Goal: Transaction & Acquisition: Purchase product/service

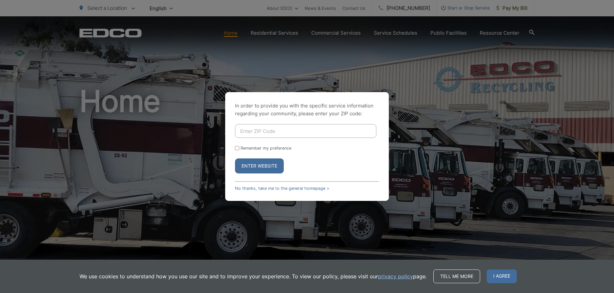
drag, startPoint x: 533, startPoint y: 126, endPoint x: 497, endPoint y: 117, distance: 37.4
click at [532, 126] on div "In order to provide you with the specific service information regarding your co…" at bounding box center [307, 146] width 614 height 293
click at [270, 187] on link "No thanks, take me to the general homepage >" at bounding box center [282, 188] width 94 height 5
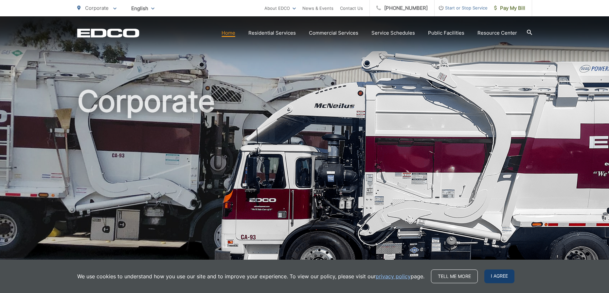
click at [500, 277] on span "I agree" at bounding box center [499, 277] width 30 height 14
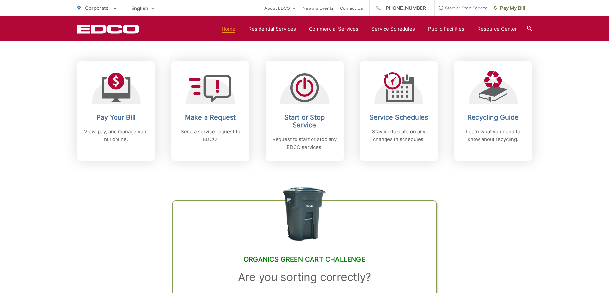
scroll to position [229, 0]
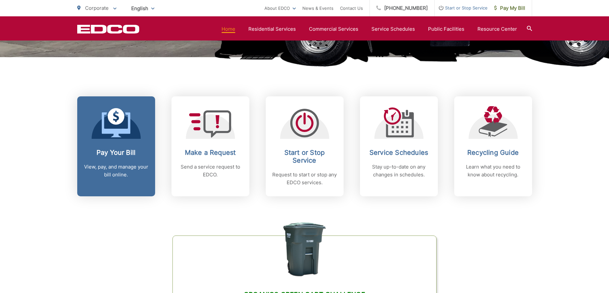
click at [132, 189] on link "Pay Your Bill View, pay, and manage your bill online." at bounding box center [116, 147] width 78 height 100
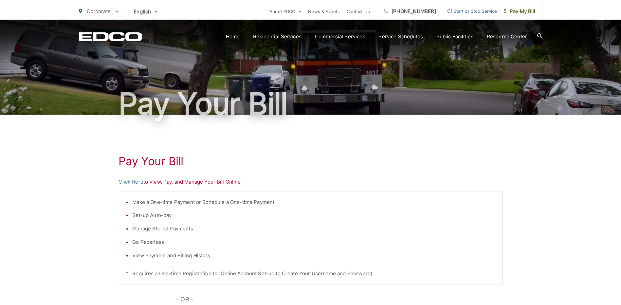
scroll to position [33, 0]
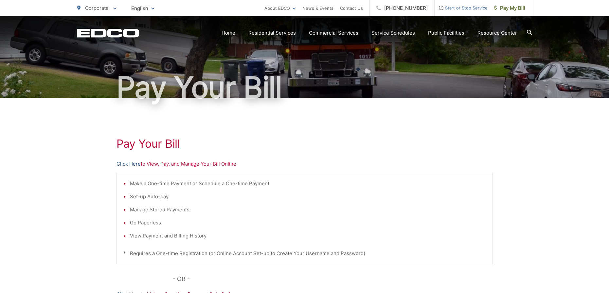
click at [133, 164] on link "Click Here" at bounding box center [128, 164] width 24 height 8
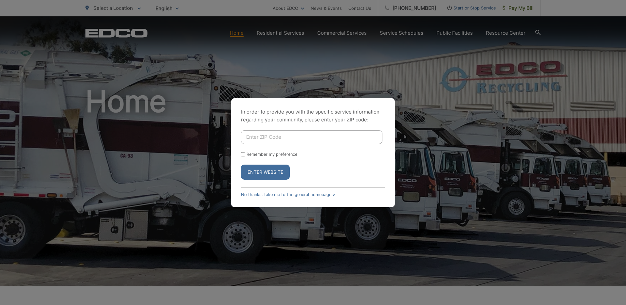
click at [489, 31] on div "In order to provide you with the specific service information regarding your co…" at bounding box center [313, 152] width 626 height 305
drag, startPoint x: 523, startPoint y: 8, endPoint x: 460, endPoint y: 44, distance: 72.4
click at [522, 8] on div "In order to provide you with the specific service information regarding your co…" at bounding box center [313, 152] width 626 height 305
click at [273, 192] on link "No thanks, take me to the general homepage >" at bounding box center [288, 194] width 94 height 5
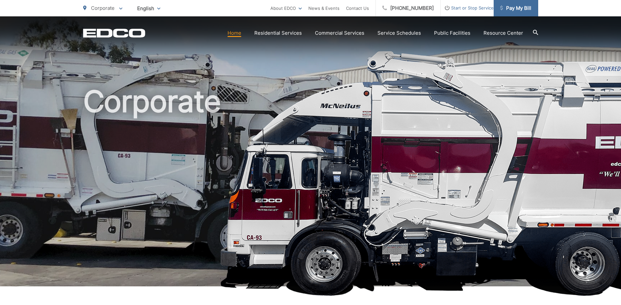
click at [524, 8] on span "Pay My Bill" at bounding box center [515, 8] width 31 height 8
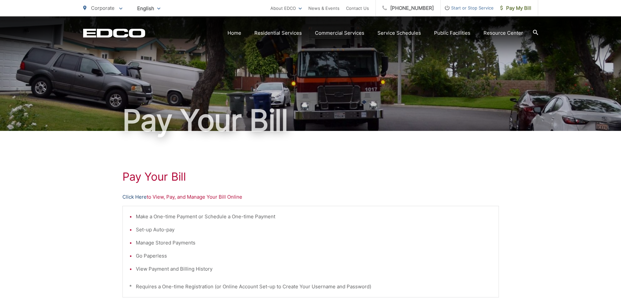
click at [130, 195] on link "Click Here" at bounding box center [134, 197] width 24 height 8
